Goal: Transaction & Acquisition: Purchase product/service

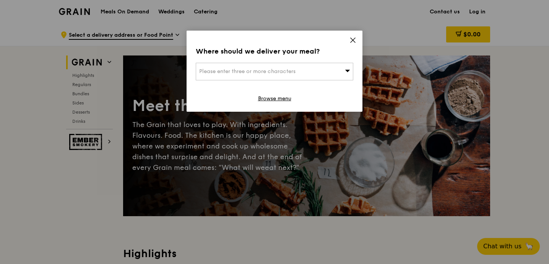
click at [307, 62] on div "Where should we deliver your meal? Please enter three or more characters Browse…" at bounding box center [275, 71] width 176 height 81
click at [307, 70] on div "Please enter three or more characters" at bounding box center [275, 72] width 158 height 18
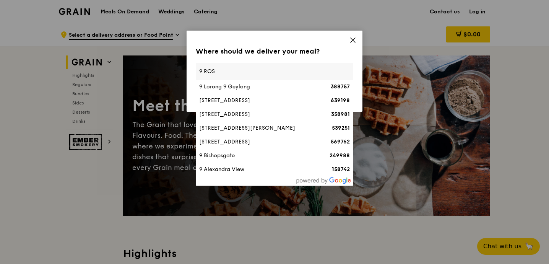
type input "9 ROSE"
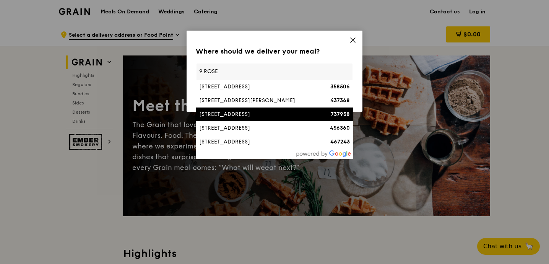
click at [269, 116] on div "[STREET_ADDRESS]" at bounding box center [255, 115] width 113 height 8
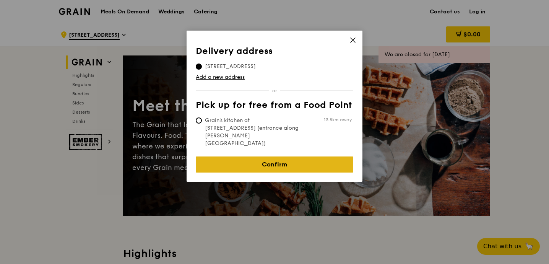
click at [273, 156] on link "Confirm" at bounding box center [275, 164] width 158 height 16
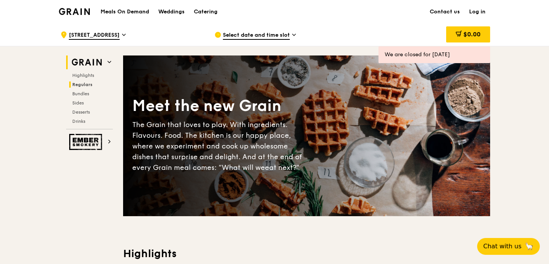
click at [87, 83] on span "Regulars" at bounding box center [82, 84] width 20 height 5
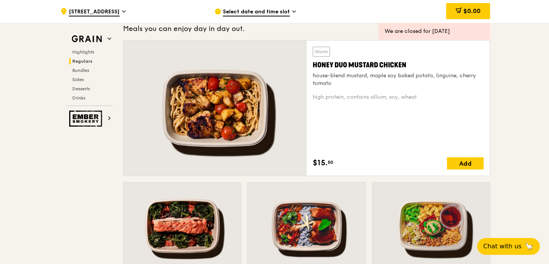
scroll to position [519, 0]
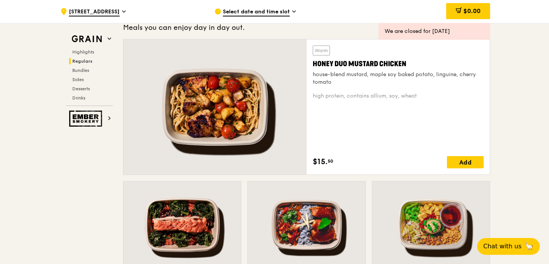
click at [250, 14] on span "Select date and time slot" at bounding box center [256, 12] width 67 height 8
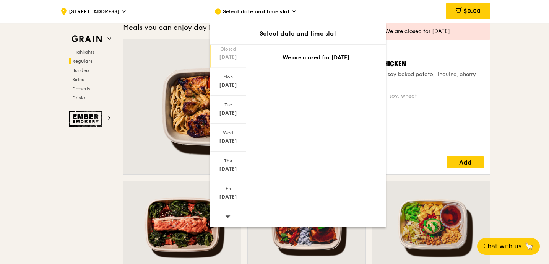
scroll to position [526, 0]
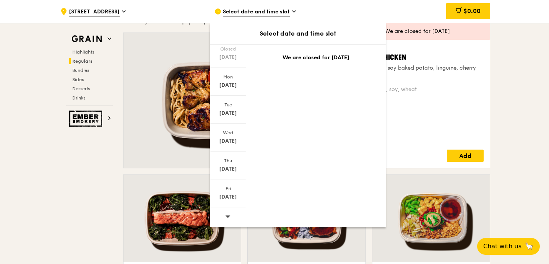
click at [228, 216] on icon at bounding box center [228, 216] width 5 height 2
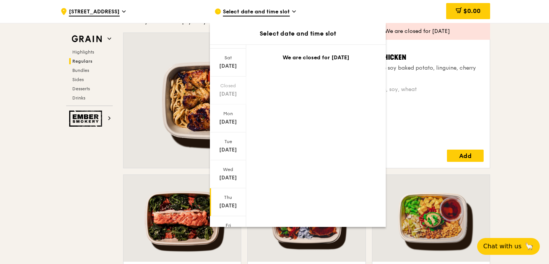
scroll to position [0, 0]
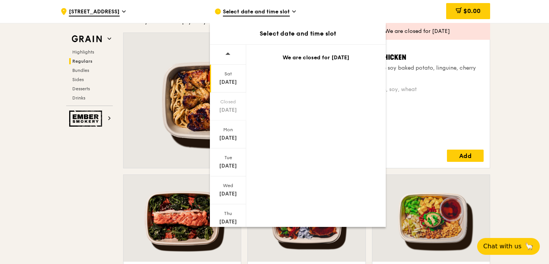
click at [233, 73] on div "Sat" at bounding box center [228, 74] width 34 height 6
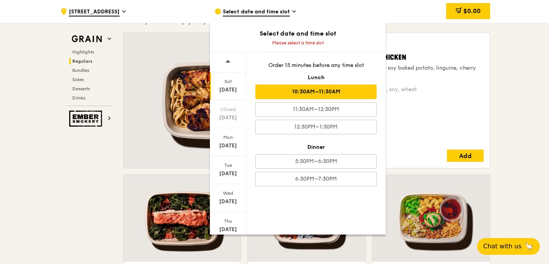
click at [311, 92] on div "10:30AM–11:30AM" at bounding box center [315, 92] width 121 height 15
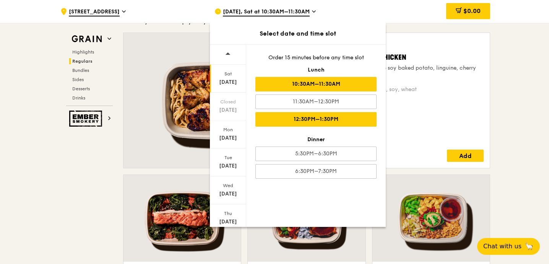
click at [299, 116] on div "12:30PM–1:30PM" at bounding box center [315, 119] width 121 height 15
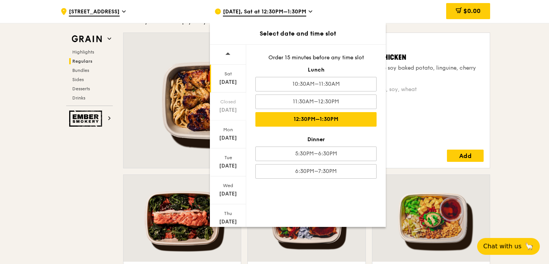
click at [288, 10] on span "[DATE], Sat at 12:30PM–1:30PM" at bounding box center [264, 12] width 83 height 8
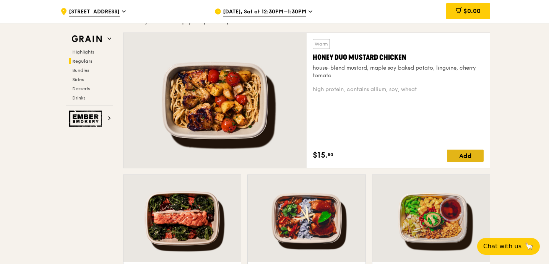
click at [455, 151] on div "Add" at bounding box center [465, 156] width 37 height 12
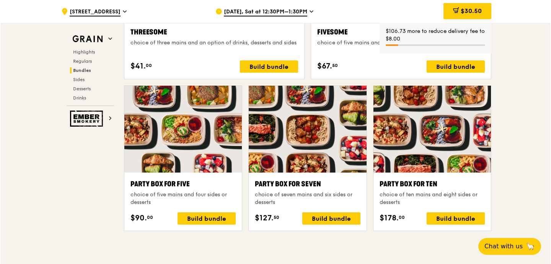
scroll to position [1471, 0]
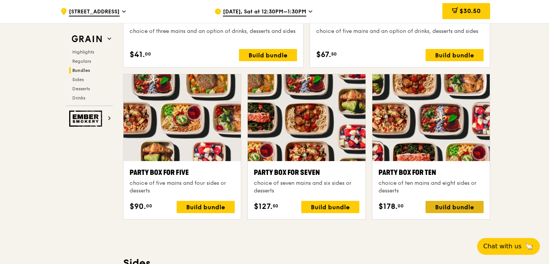
click at [459, 204] on div "Build bundle" at bounding box center [455, 207] width 58 height 12
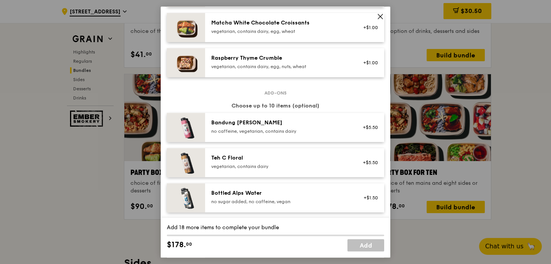
scroll to position [804, 0]
